Goal: Navigation & Orientation: Find specific page/section

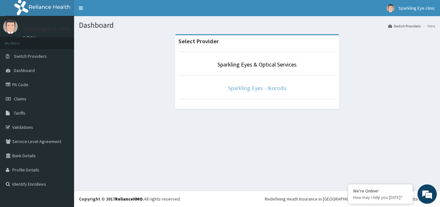
click at [255, 89] on link "Sparkling Eyes - Ikorodu" at bounding box center [257, 87] width 58 height 7
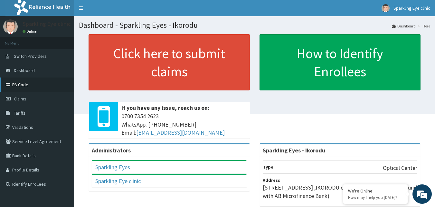
click at [22, 85] on link "PA Code" at bounding box center [37, 84] width 74 height 14
